Goal: Complete application form

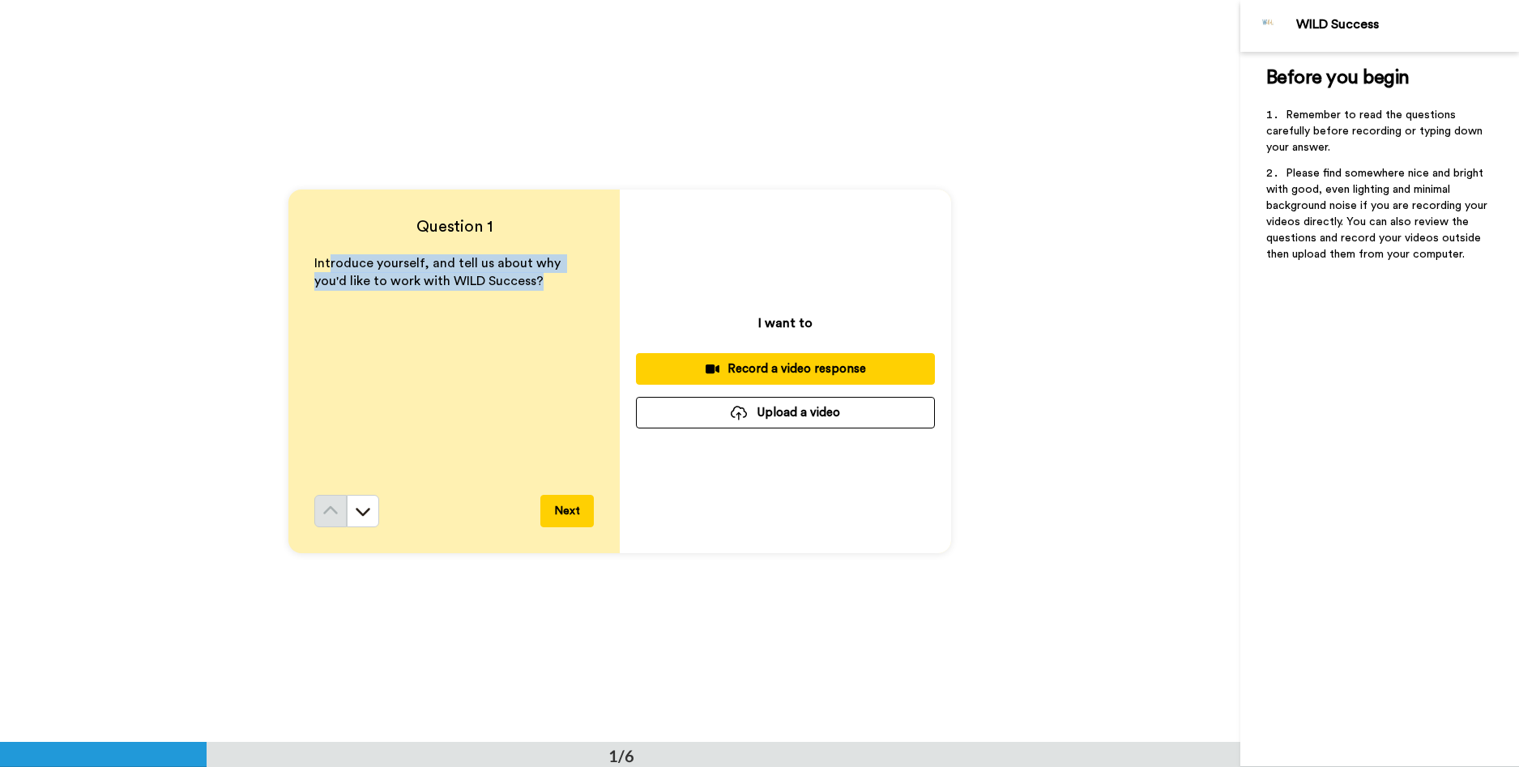
drag, startPoint x: 322, startPoint y: 262, endPoint x: 536, endPoint y: 278, distance: 214.5
click at [536, 278] on p "Introduce yourself, and tell us about why you'd like to work with WILD Success?" at bounding box center [454, 272] width 280 height 37
click at [366, 519] on button at bounding box center [363, 511] width 32 height 32
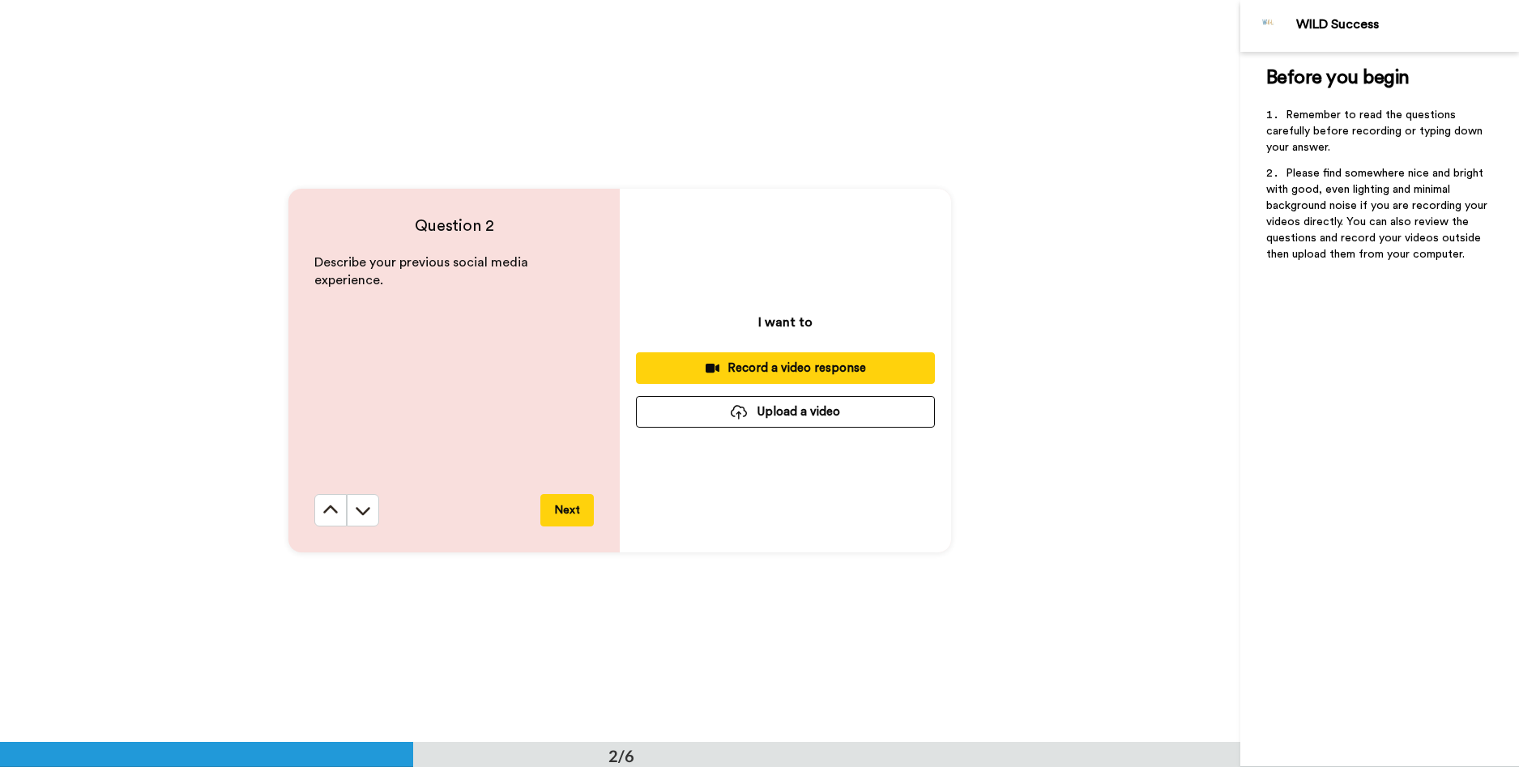
scroll to position [743, 0]
click at [356, 515] on icon at bounding box center [363, 510] width 16 height 16
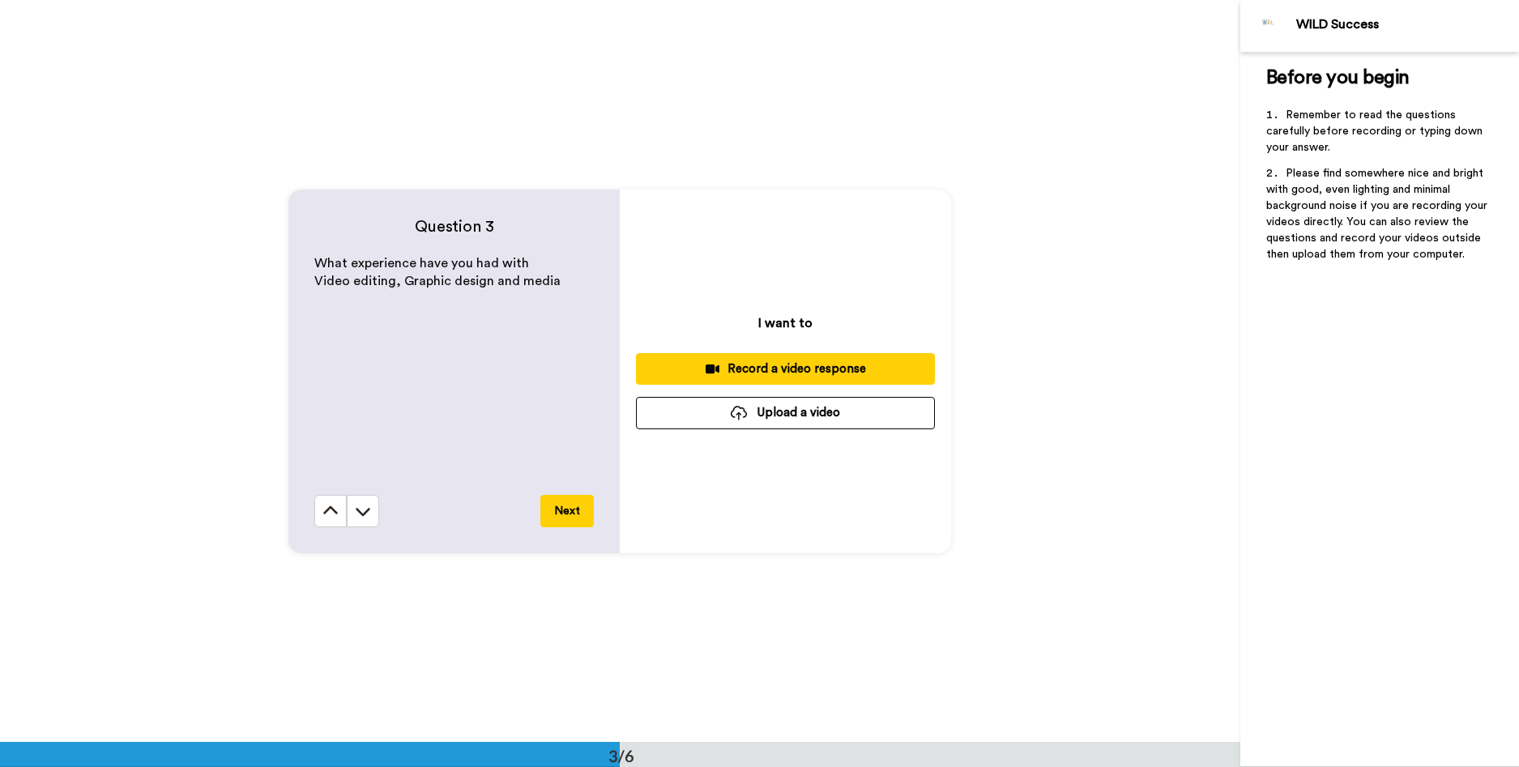
scroll to position [1485, 0]
drag, startPoint x: 334, startPoint y: 259, endPoint x: 540, endPoint y: 284, distance: 208.0
click at [540, 284] on div "What experience have you had with Video editing, Graphic design and media" at bounding box center [454, 374] width 280 height 241
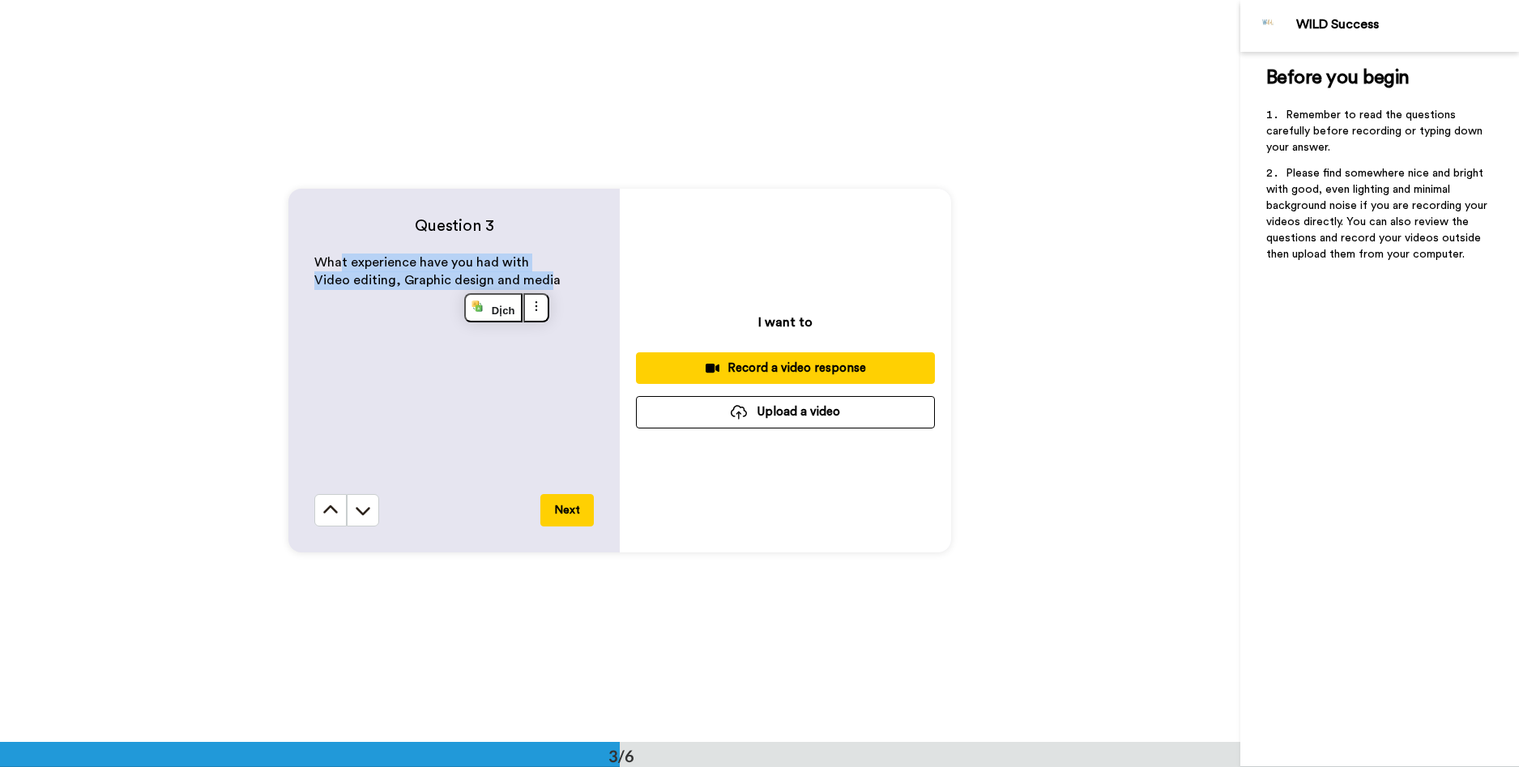
click at [540, 284] on span "Video editing, Graphic design and media" at bounding box center [437, 280] width 246 height 13
drag, startPoint x: 348, startPoint y: 267, endPoint x: 541, endPoint y: 271, distance: 193.7
click at [541, 271] on p "What experience have you had with" at bounding box center [454, 263] width 280 height 19
click at [554, 271] on p "Video editing, Graphic design and media" at bounding box center [454, 280] width 280 height 19
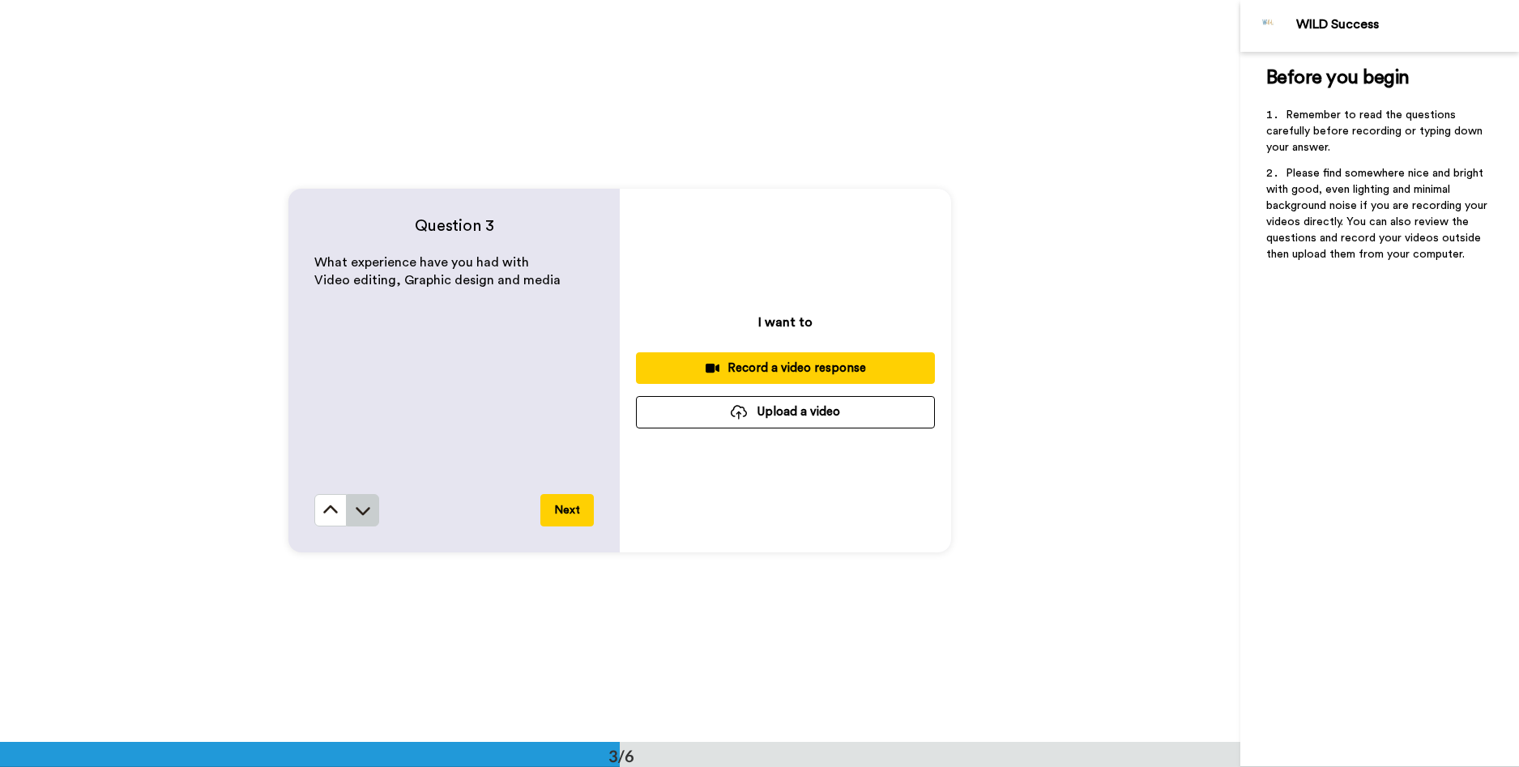
click at [347, 514] on button at bounding box center [363, 510] width 32 height 32
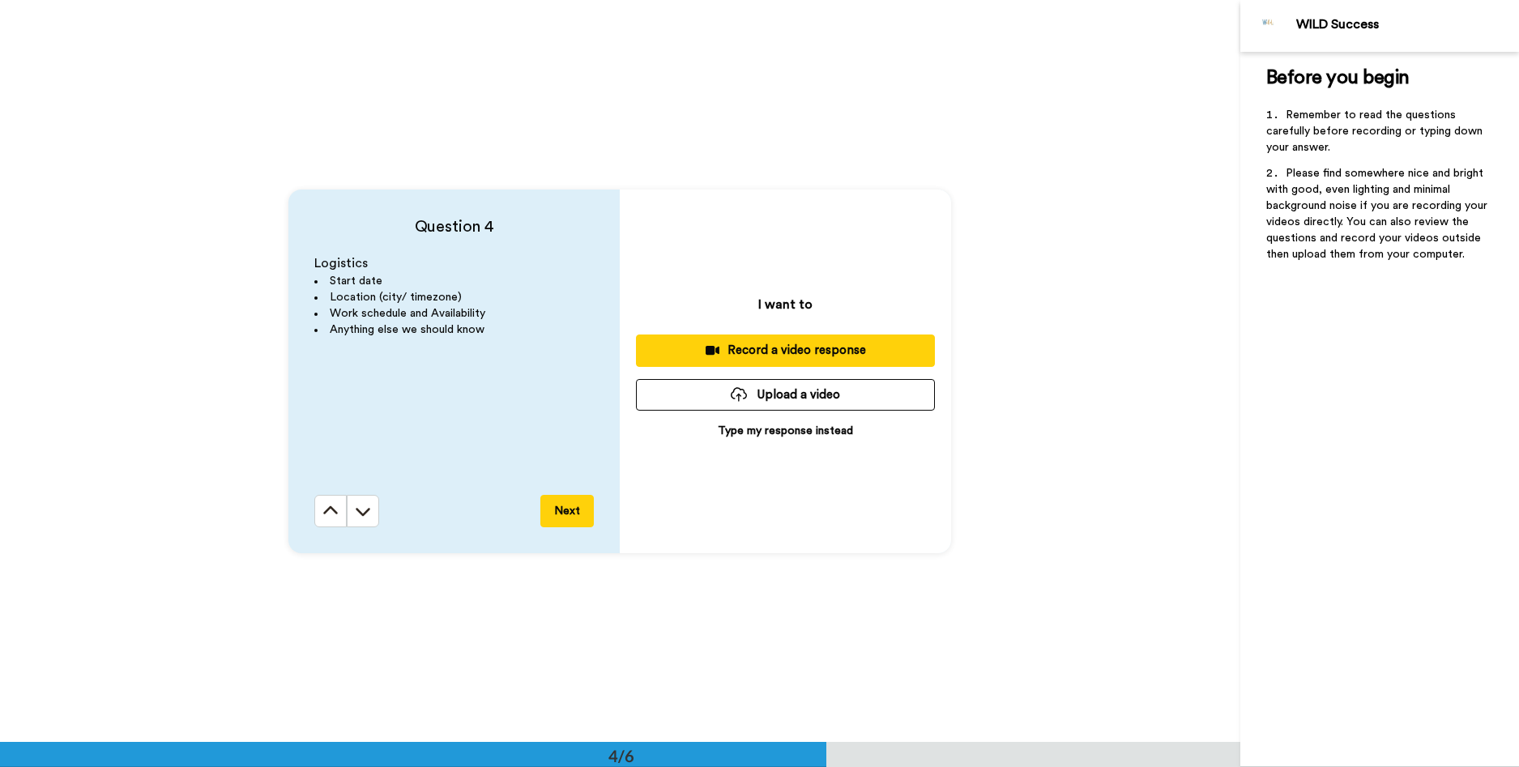
scroll to position [2227, 0]
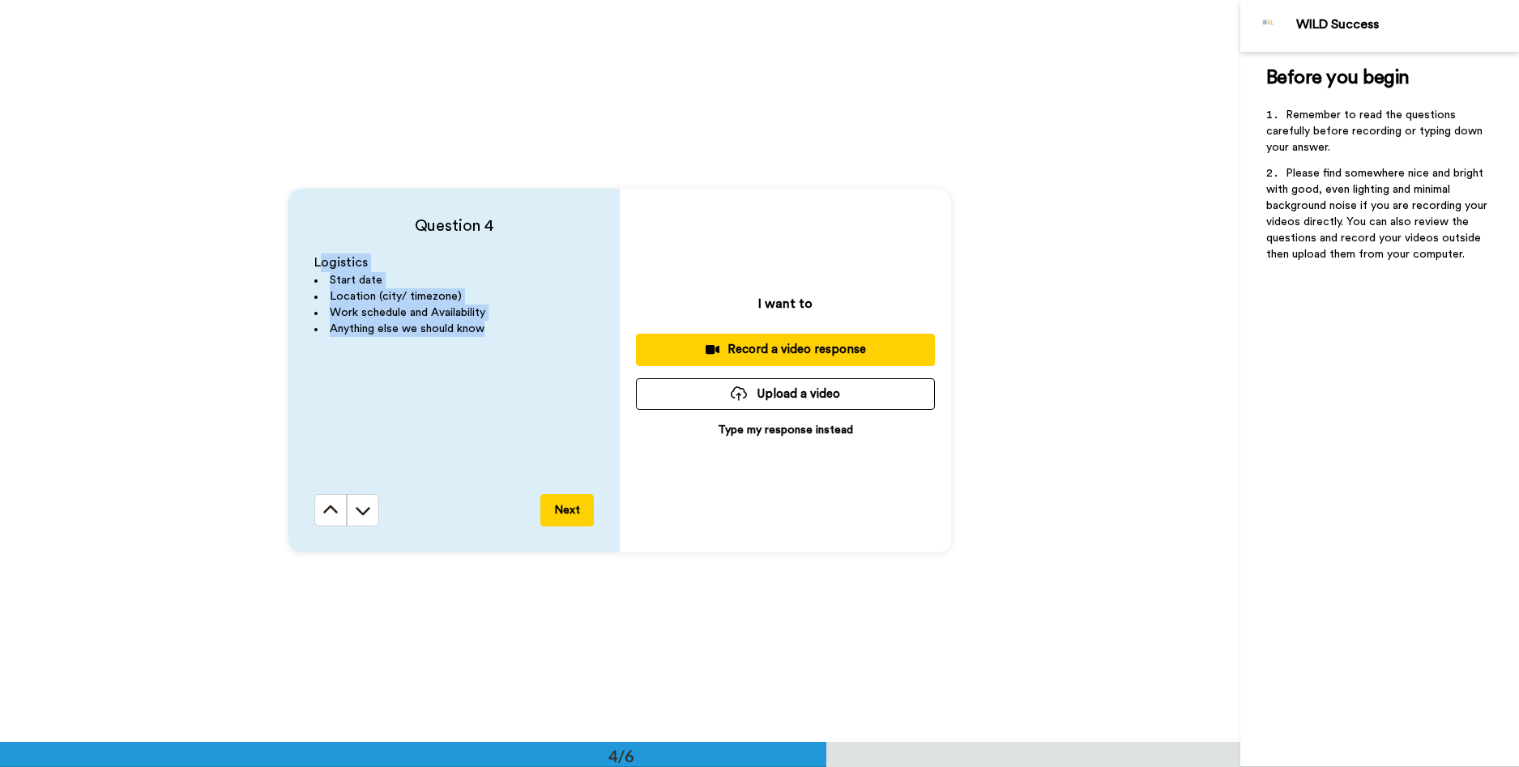
drag, startPoint x: 313, startPoint y: 259, endPoint x: 498, endPoint y: 335, distance: 200.6
click at [498, 335] on div "Logistics Start date Location (city/ timezone) Work schedule and Availability A…" at bounding box center [454, 374] width 280 height 241
click at [498, 335] on li "Anything else we should know" at bounding box center [454, 329] width 280 height 16
drag, startPoint x: 329, startPoint y: 304, endPoint x: 489, endPoint y: 326, distance: 161.1
click at [489, 326] on ul "Start date Location (city/ timezone) Work schedule and Availability Anything el…" at bounding box center [454, 304] width 280 height 65
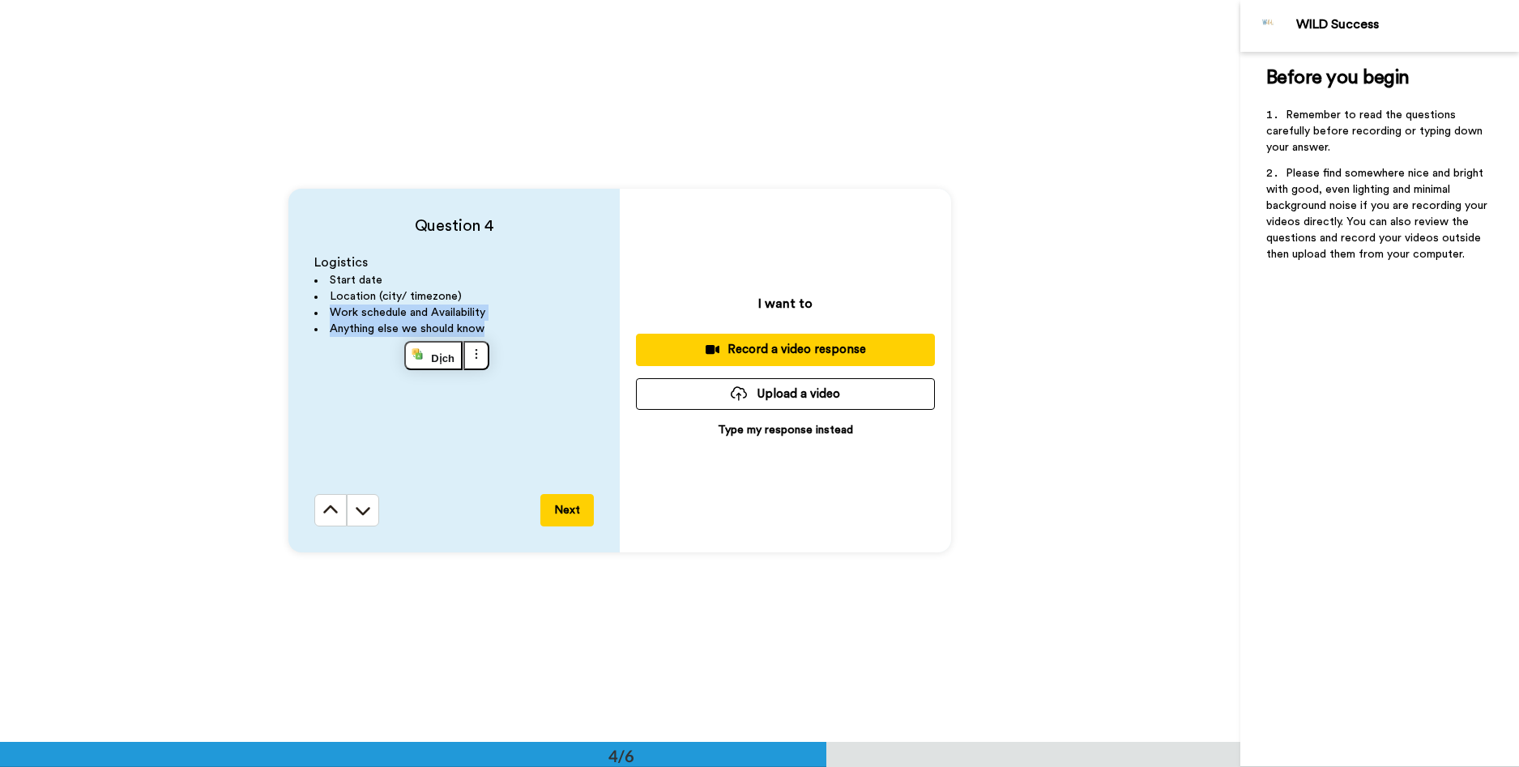
click at [489, 326] on li "Anything else we should know" at bounding box center [454, 329] width 280 height 16
drag, startPoint x: 336, startPoint y: 284, endPoint x: 514, endPoint y: 327, distance: 182.6
click at [514, 327] on ul "Start date Location (city/ timezone) Work schedule and Availability Anything el…" at bounding box center [454, 304] width 280 height 65
click at [514, 327] on li "Anything else we should know" at bounding box center [454, 329] width 280 height 16
click at [355, 509] on icon at bounding box center [363, 510] width 16 height 16
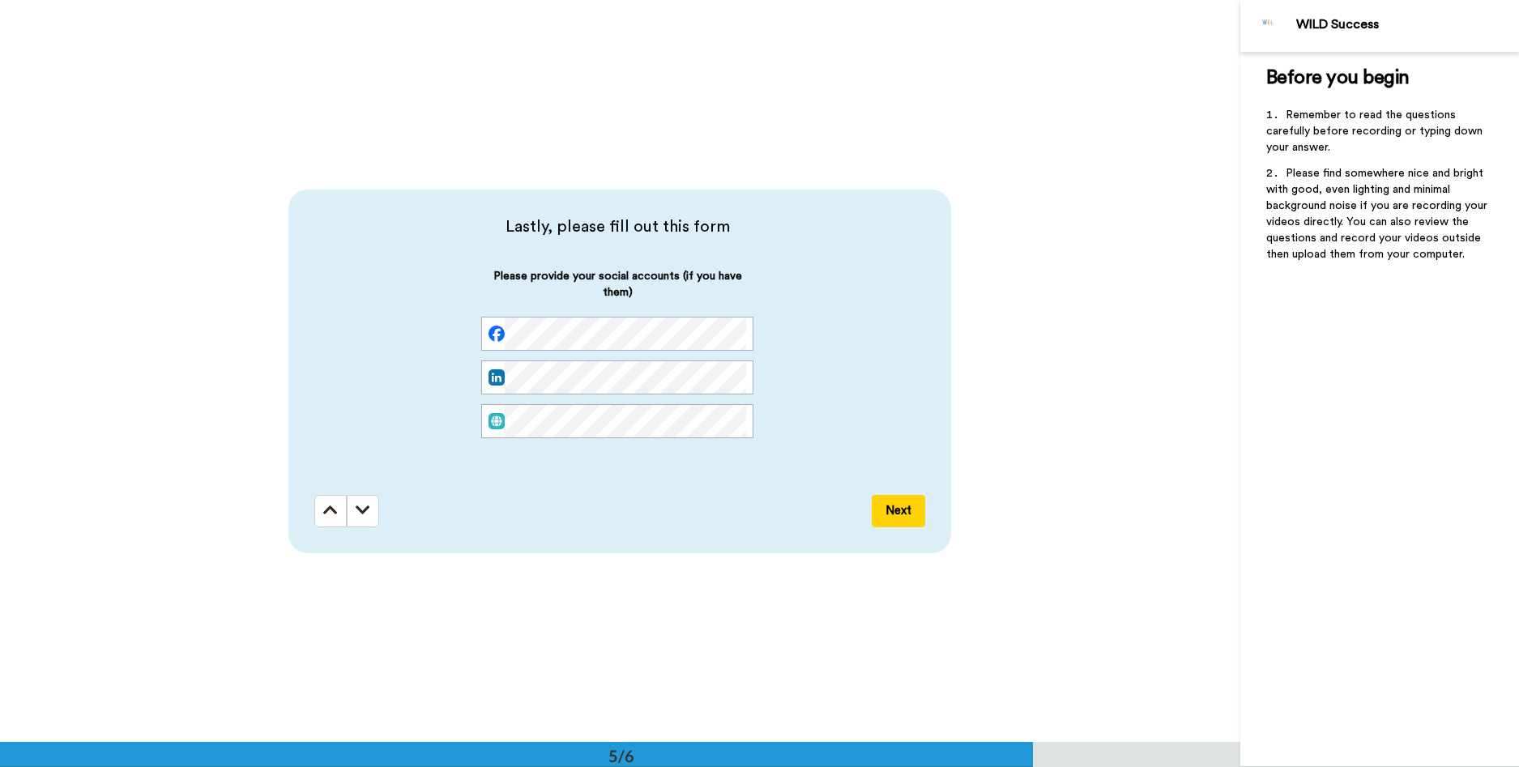
scroll to position [2969, 0]
drag, startPoint x: 540, startPoint y: 228, endPoint x: 822, endPoint y: 281, distance: 287.0
click at [822, 281] on div "Lastly, please fill out this form Please provide your social accounts (if you h…" at bounding box center [623, 346] width 619 height 263
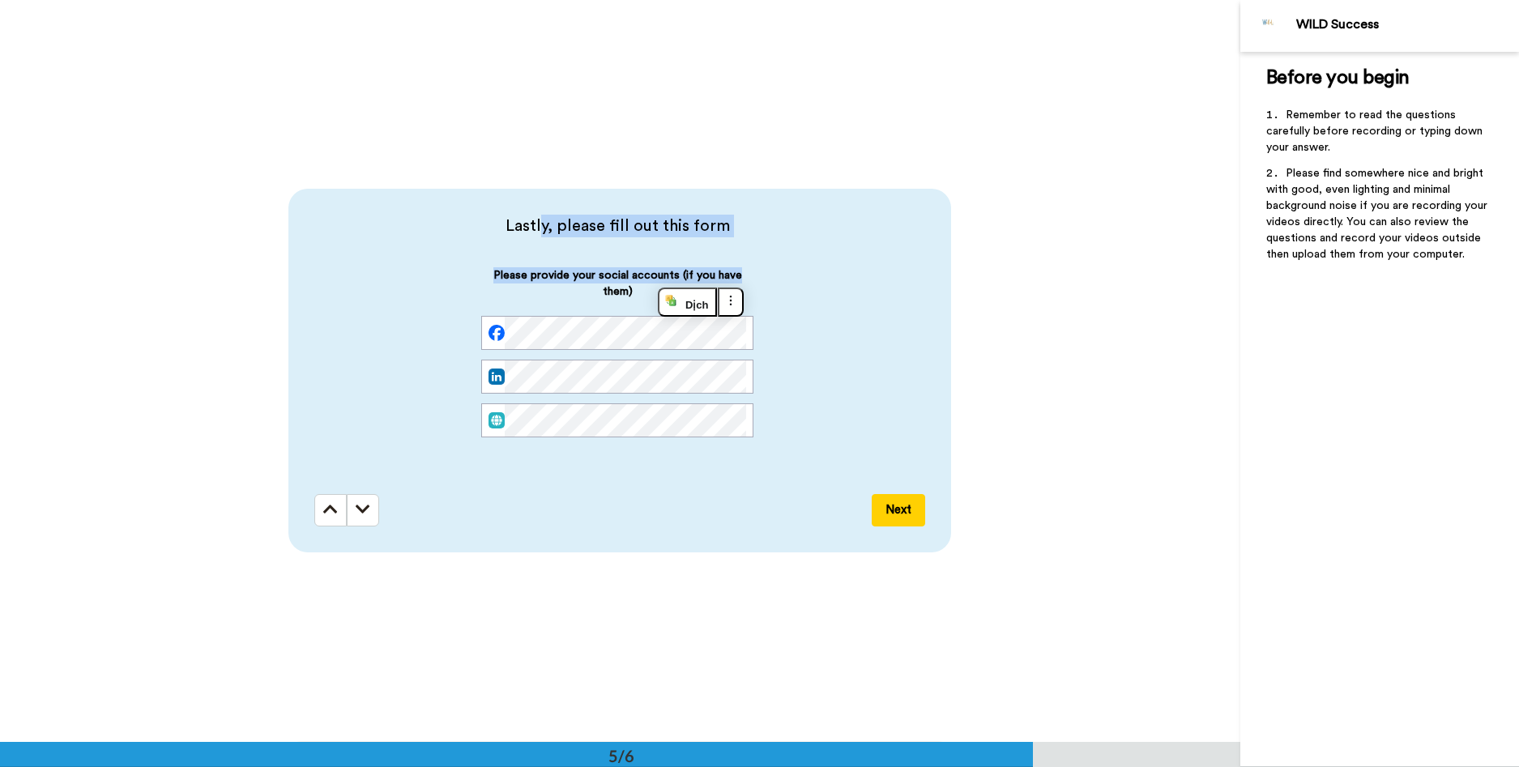
click at [822, 281] on div "Please provide your social accounts (if you have them)" at bounding box center [617, 365] width 606 height 196
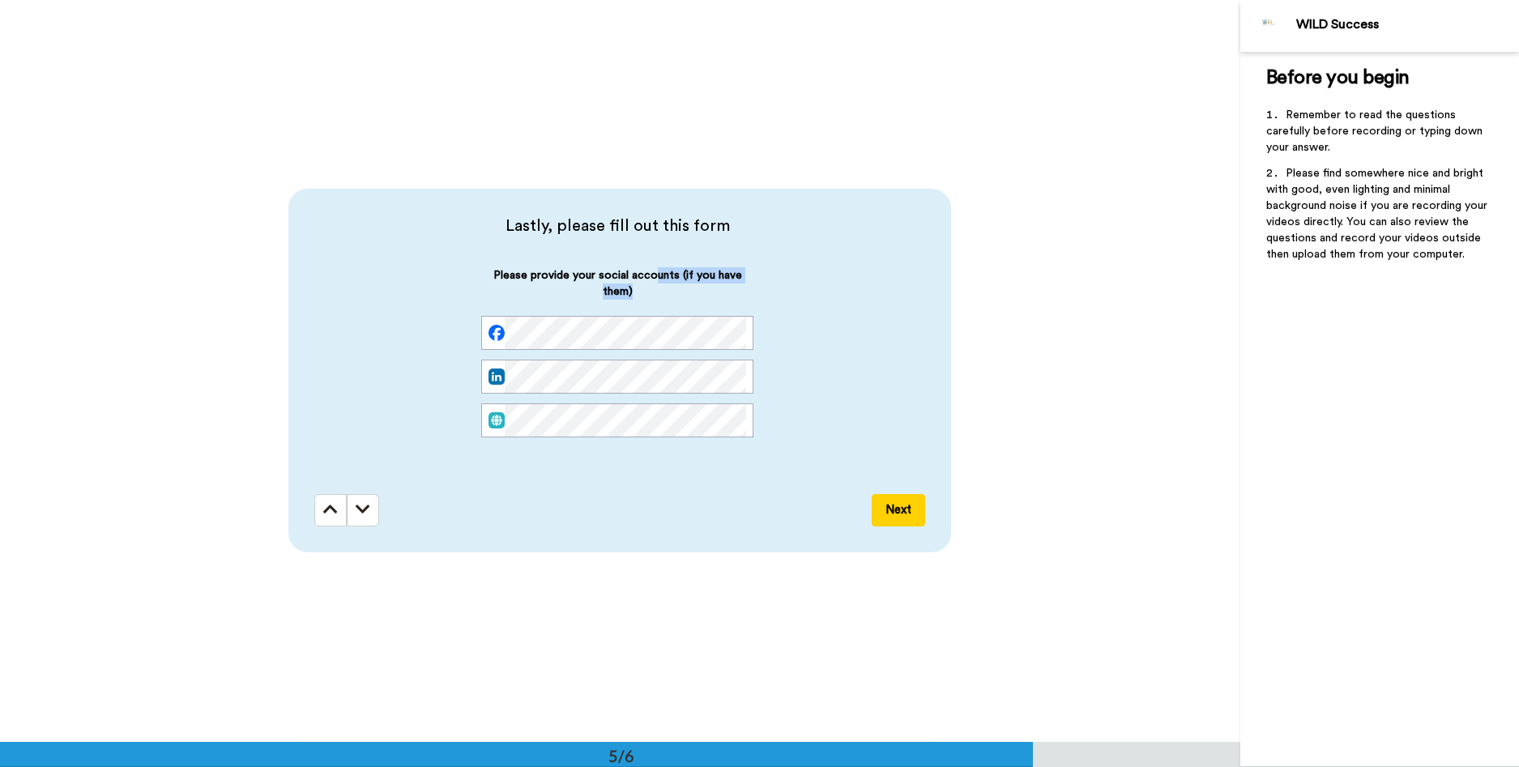
drag, startPoint x: 652, startPoint y: 275, endPoint x: 788, endPoint y: 294, distance: 136.7
click at [788, 294] on div "Please provide your social accounts (if you have them)" at bounding box center [617, 365] width 606 height 196
click at [358, 514] on icon at bounding box center [363, 510] width 15 height 16
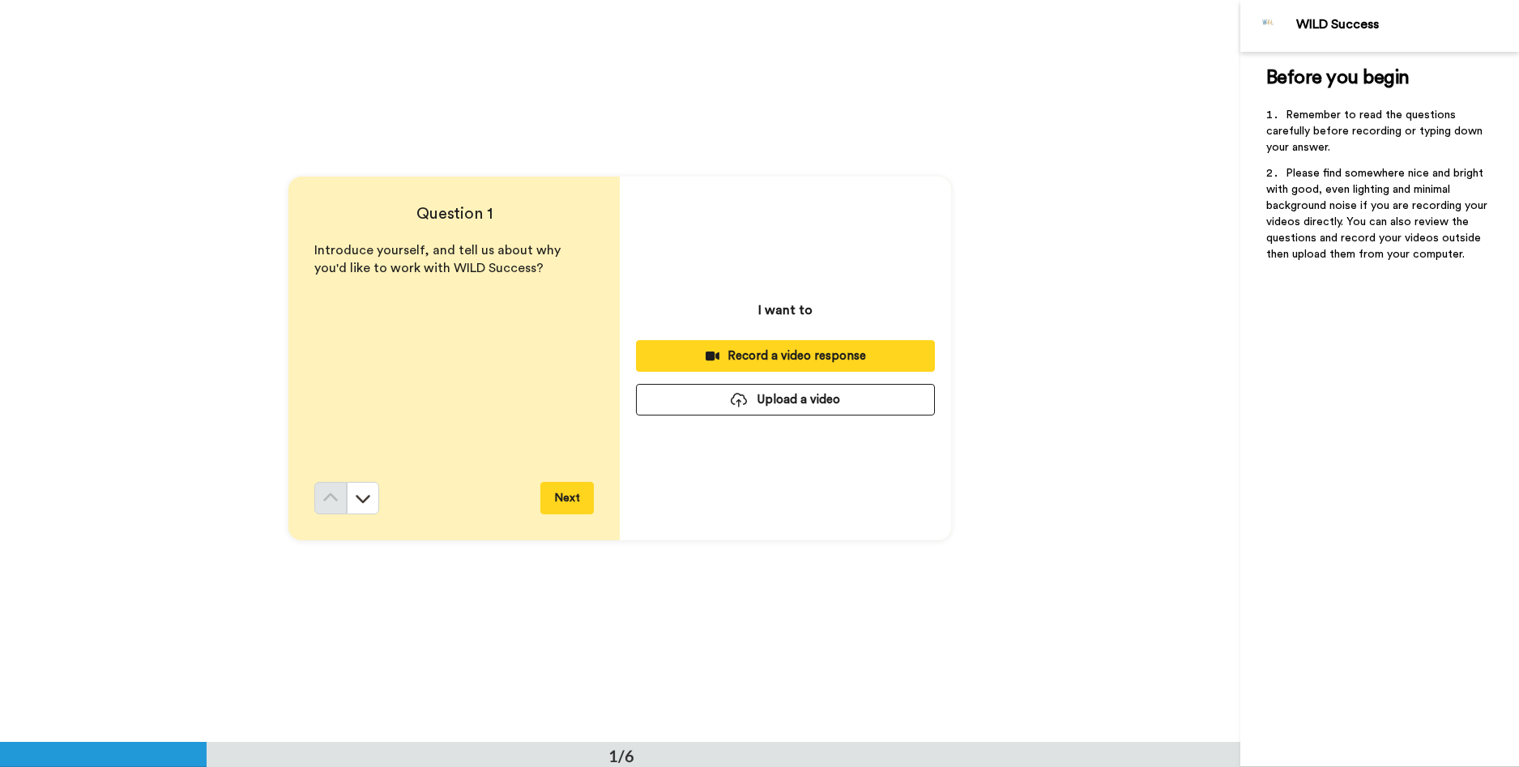
scroll to position [0, 0]
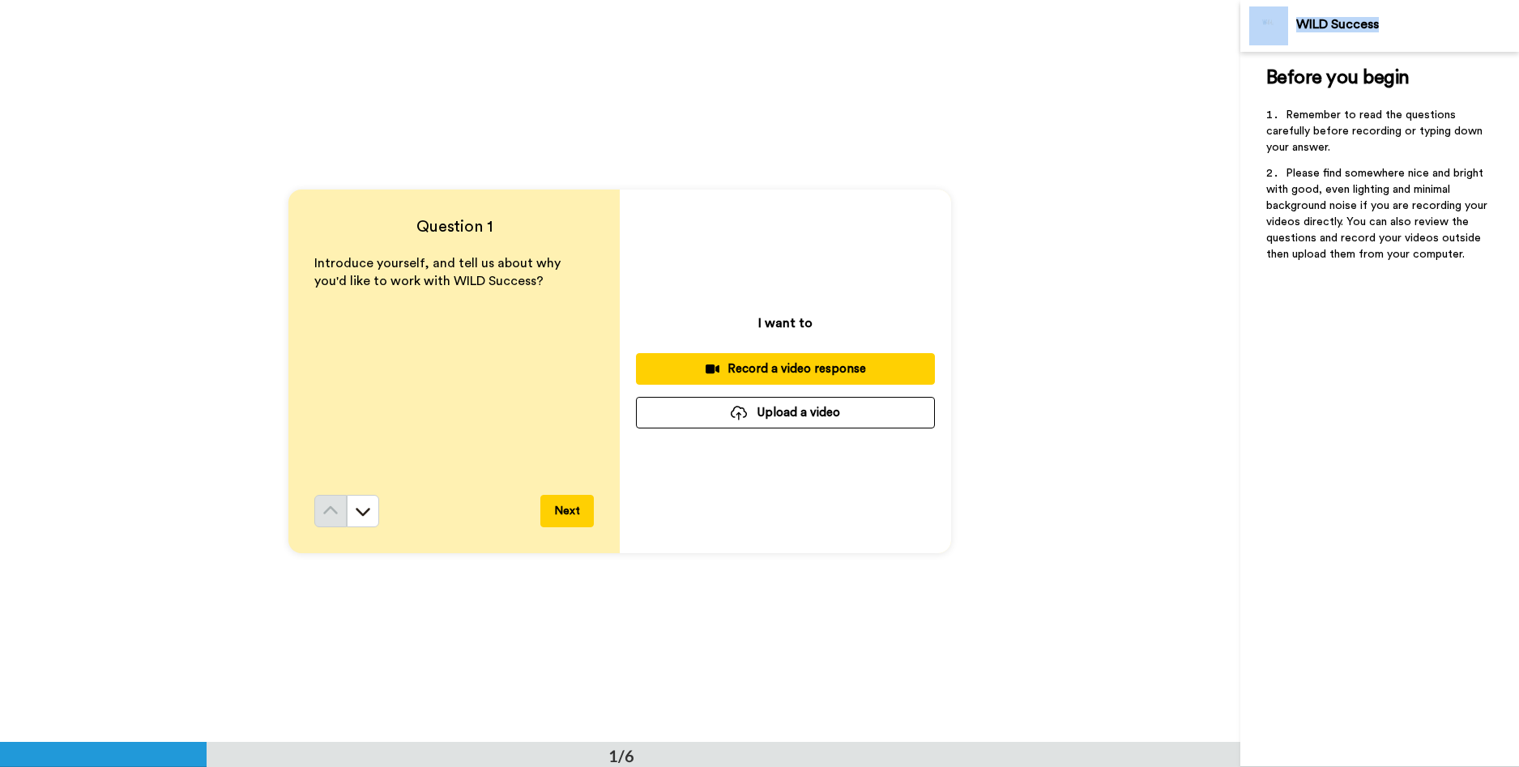
drag, startPoint x: 1398, startPoint y: 28, endPoint x: 1291, endPoint y: 23, distance: 107.8
click at [1291, 23] on div "WILD Success" at bounding box center [1379, 26] width 279 height 52
drag, startPoint x: 1311, startPoint y: 113, endPoint x: 1357, endPoint y: 145, distance: 56.0
click at [1357, 145] on li "Remember to read the questions carefully before recording or typing down your a…" at bounding box center [1379, 136] width 227 height 58
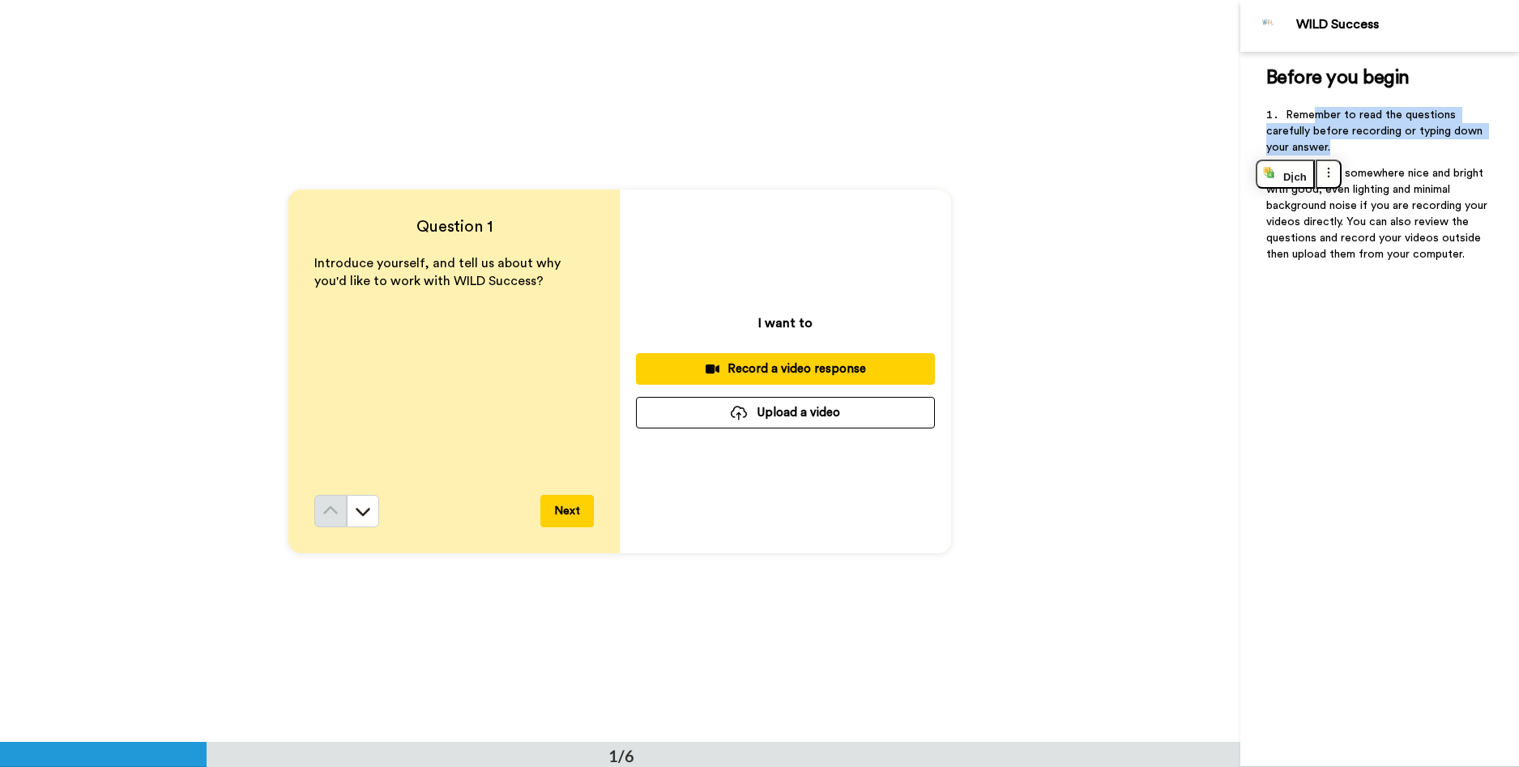
click at [1357, 145] on li "Remember to read the questions carefully before recording or typing down your a…" at bounding box center [1379, 136] width 227 height 58
click at [1351, 138] on li "Remember to read the questions carefully before recording or typing down your a…" at bounding box center [1379, 136] width 227 height 58
drag, startPoint x: 1329, startPoint y: 119, endPoint x: 1410, endPoint y: 146, distance: 85.3
click at [1410, 146] on li "Remember to read the questions carefully before recording or typing down your a…" at bounding box center [1379, 136] width 227 height 58
click at [1410, 147] on li "Remember to read the questions carefully before recording or typing down your a…" at bounding box center [1379, 136] width 227 height 58
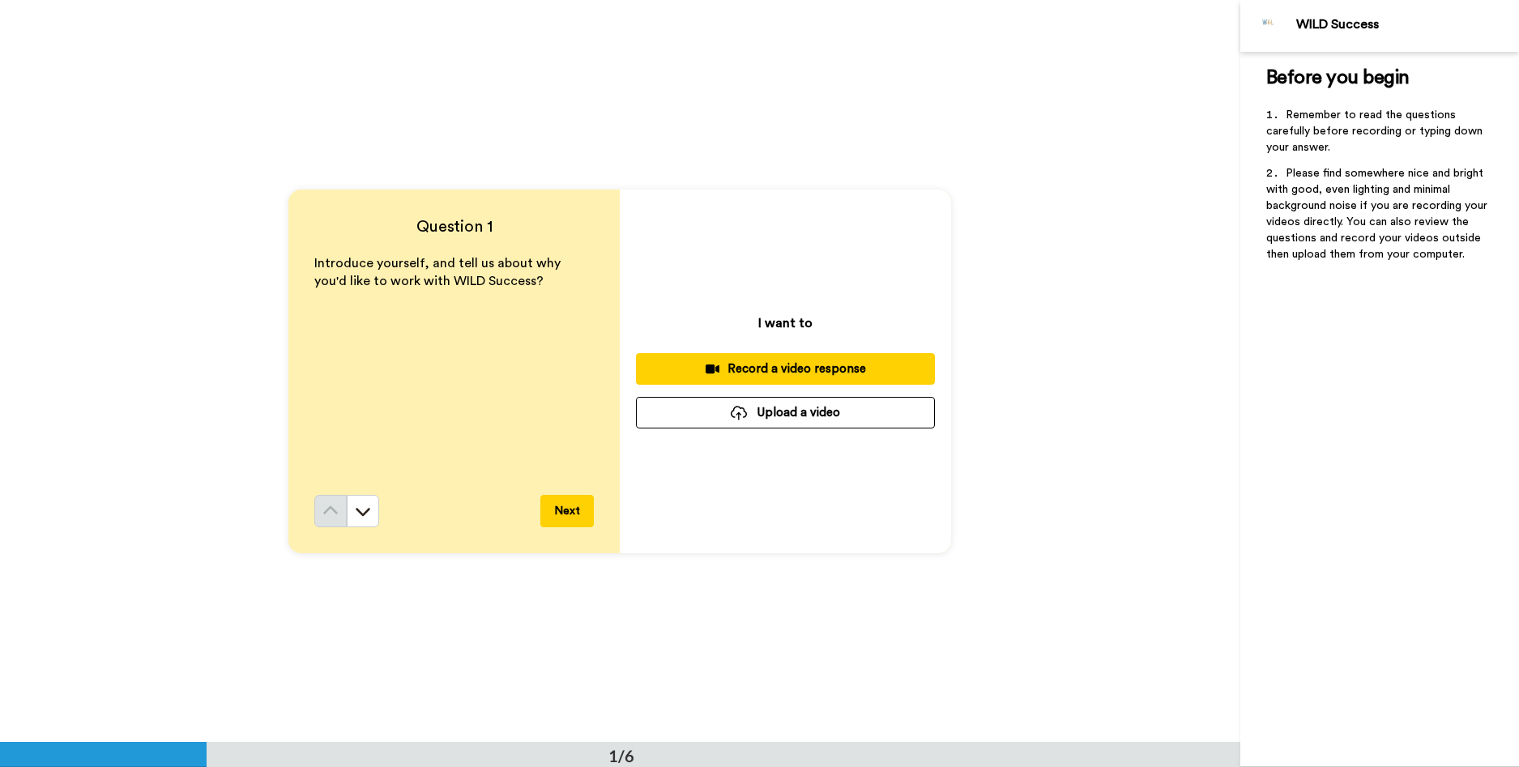
click at [1334, 171] on span "Please find somewhere nice and bright with good, even lighting and minimal back…" at bounding box center [1378, 214] width 224 height 92
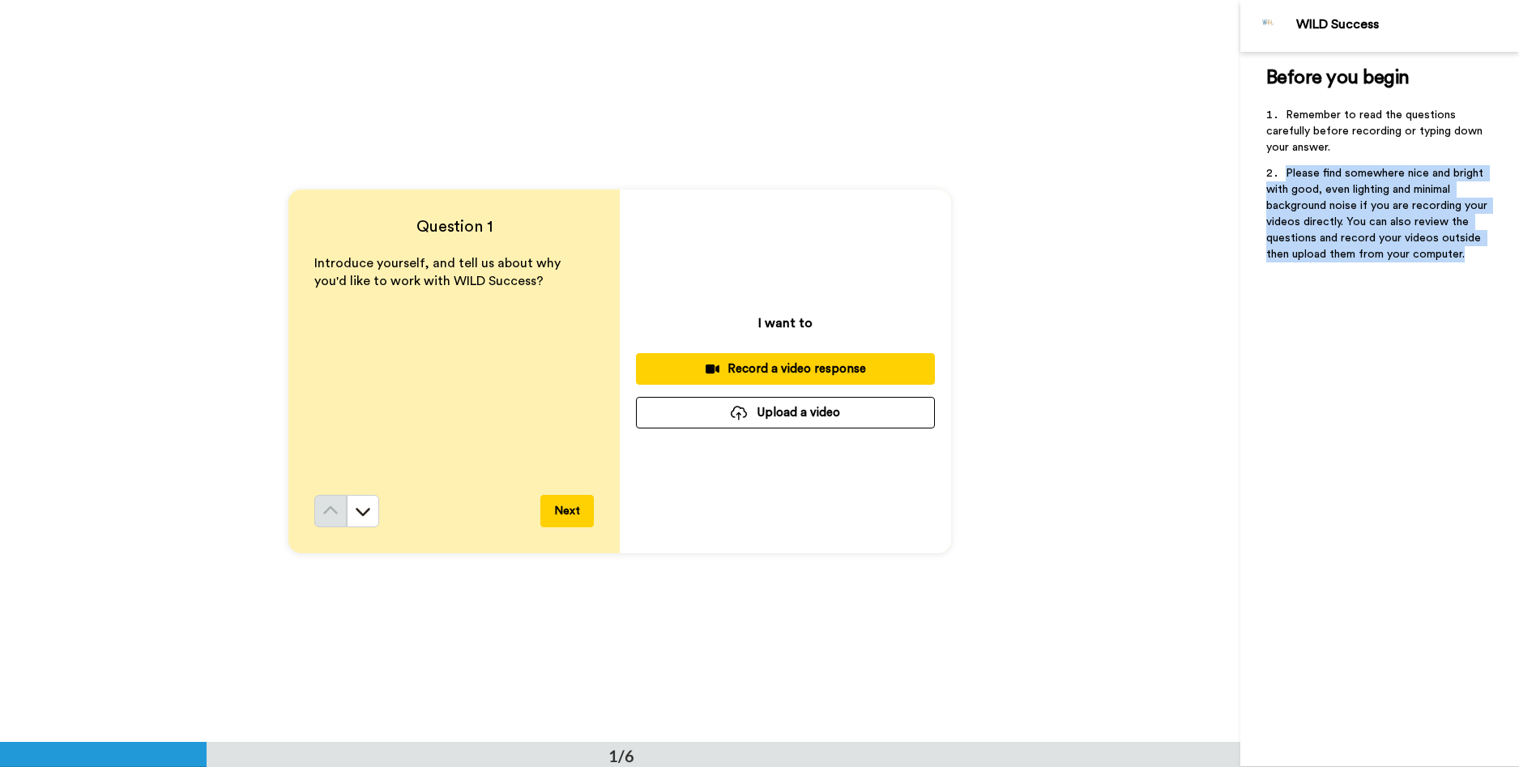
drag, startPoint x: 1278, startPoint y: 173, endPoint x: 1481, endPoint y: 254, distance: 217.9
click at [1481, 254] on li "Please find somewhere nice and bright with good, even lighting and minimal back…" at bounding box center [1379, 218] width 227 height 107
drag, startPoint x: 1324, startPoint y: 179, endPoint x: 1495, endPoint y: 261, distance: 189.5
click at [1495, 261] on div "Before you begin ﻿ Remember to read the questions carefully before recording or…" at bounding box center [1379, 409] width 279 height 715
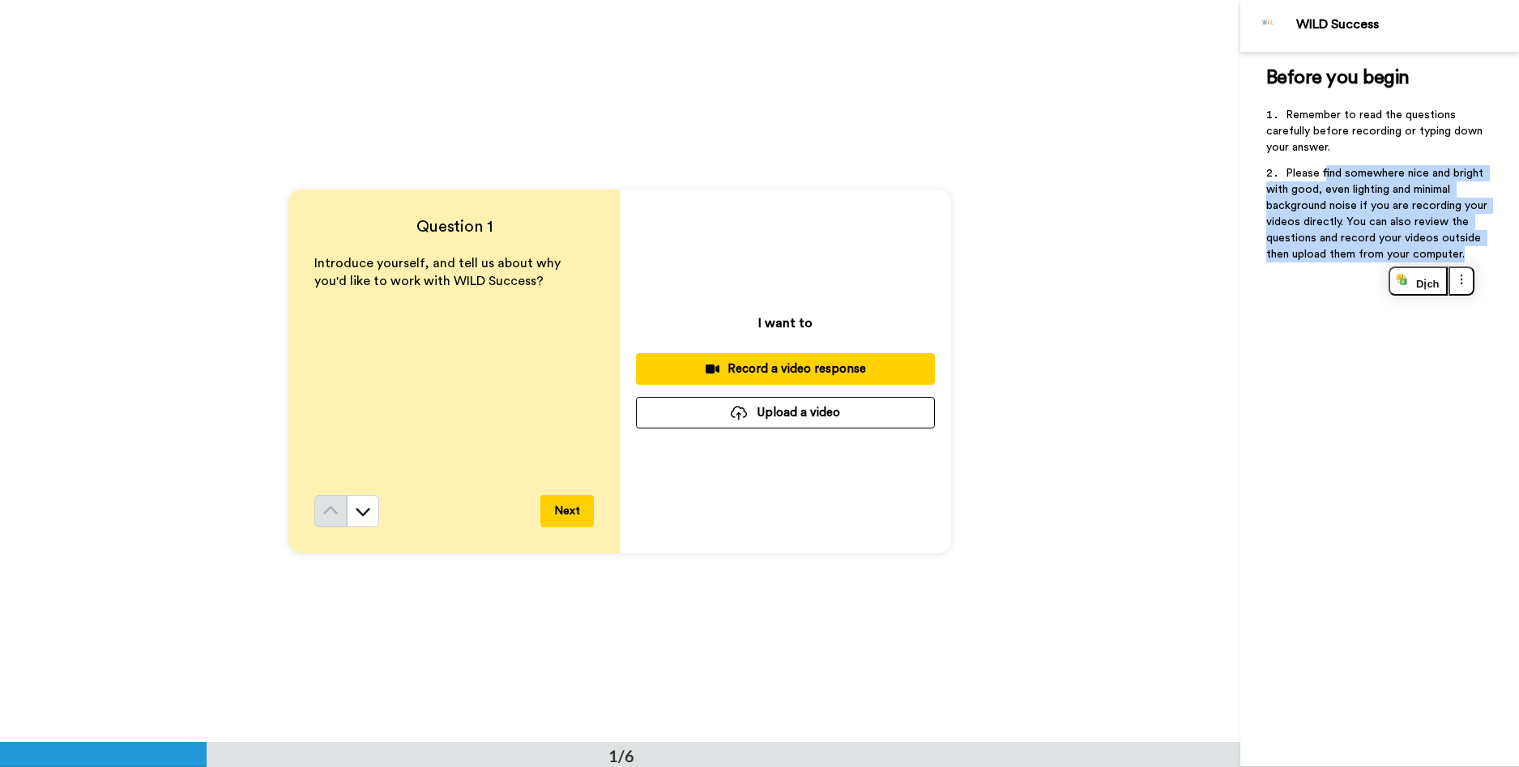
click at [1495, 261] on div "Before you begin ﻿ Remember to read the questions carefully before recording or…" at bounding box center [1379, 409] width 279 height 715
drag, startPoint x: 1309, startPoint y: 177, endPoint x: 1486, endPoint y: 261, distance: 195.7
click at [1486, 261] on li "Please find somewhere nice and bright with good, even lighting and minimal back…" at bounding box center [1379, 218] width 227 height 107
drag, startPoint x: 1355, startPoint y: 216, endPoint x: 1510, endPoint y: 268, distance: 164.2
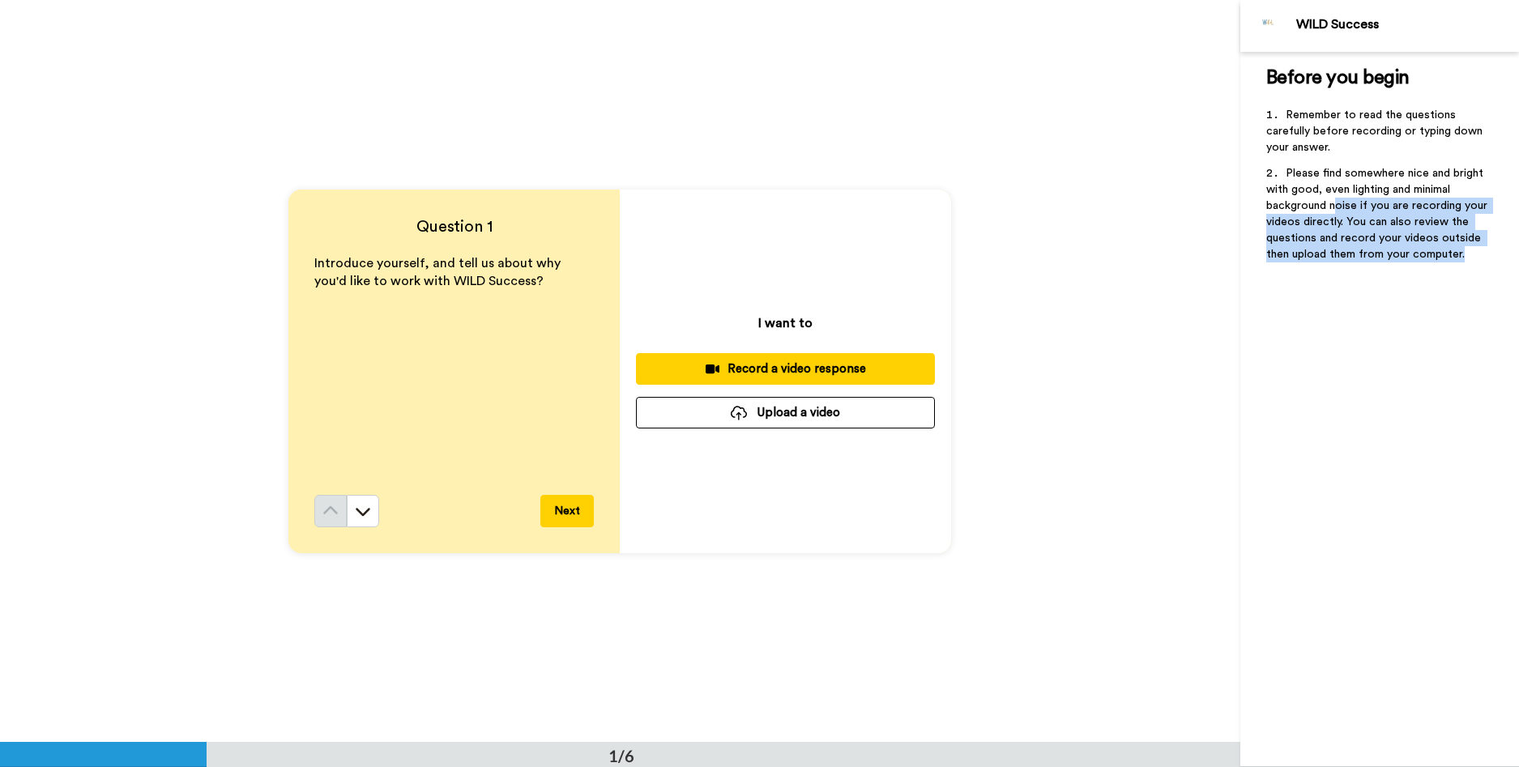
click at [1510, 268] on div "Before you begin ﻿ Remember to read the questions carefully before recording or…" at bounding box center [1379, 409] width 279 height 715
click at [1469, 245] on li "Please find somewhere nice and bright with good, even lighting and minimal back…" at bounding box center [1379, 218] width 227 height 107
drag, startPoint x: 1309, startPoint y: 244, endPoint x: 1491, endPoint y: 263, distance: 182.4
click at [1491, 263] on li "Please find somewhere nice and bright with good, even lighting and minimal back…" at bounding box center [1379, 218] width 227 height 107
